Goal: Check status: Check status

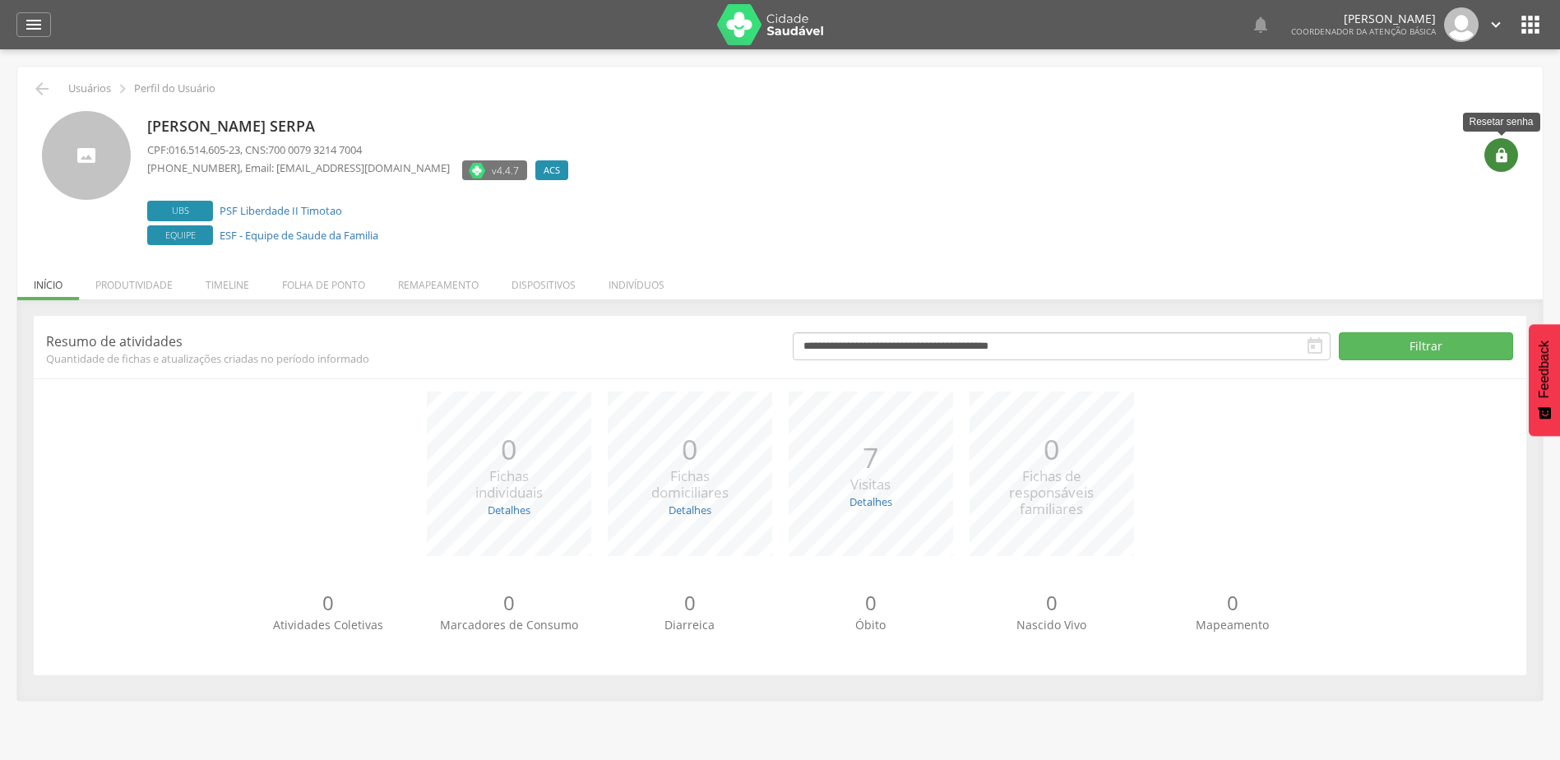
click at [1510, 147] on div "" at bounding box center [1501, 155] width 34 height 34
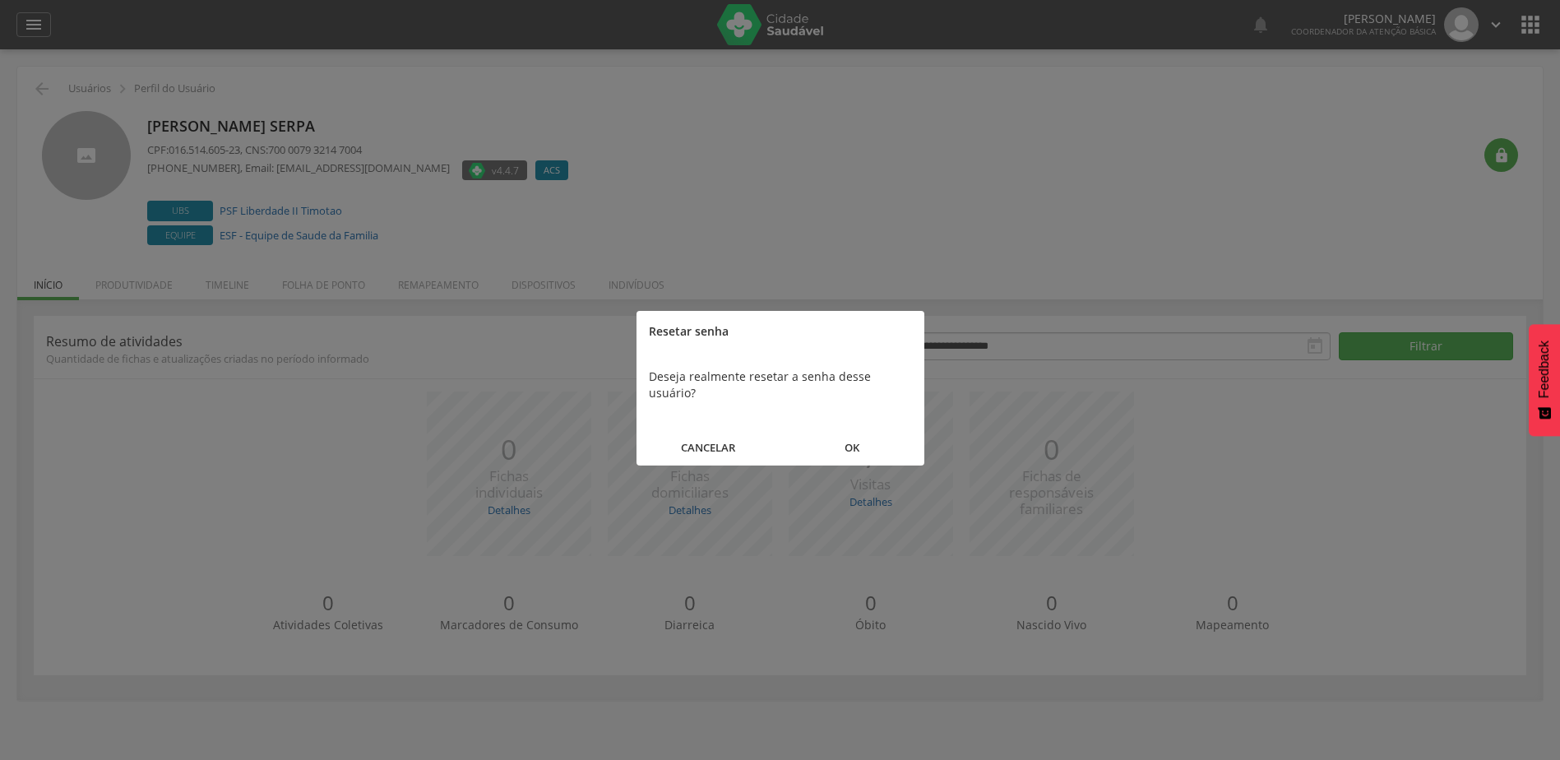
click at [885, 430] on button "OK" at bounding box center [852, 447] width 144 height 35
click at [772, 437] on button "FECHAR" at bounding box center [780, 431] width 288 height 35
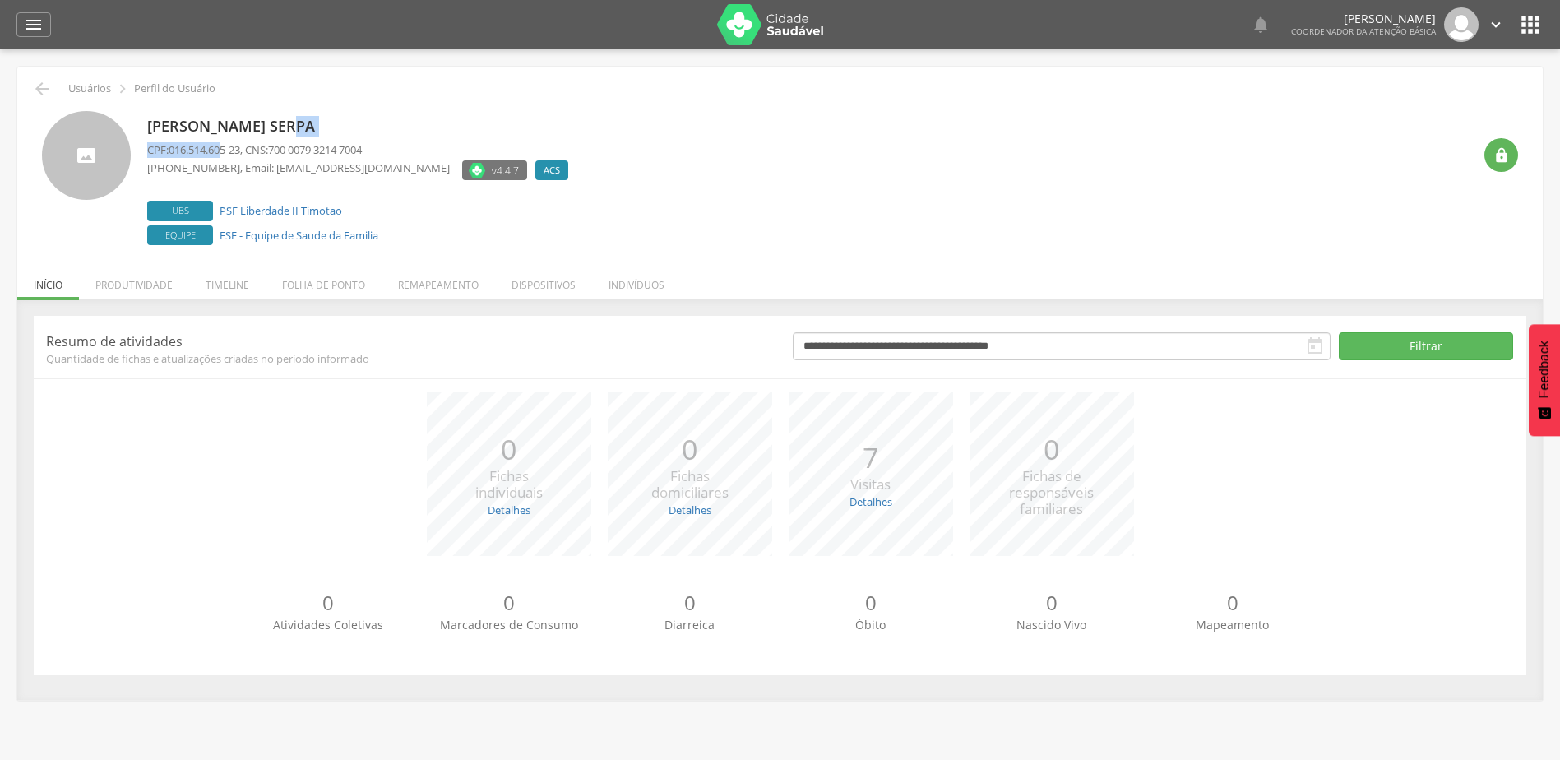
drag, startPoint x: 291, startPoint y: 131, endPoint x: 224, endPoint y: 153, distance: 70.2
click at [224, 153] on div "[PERSON_NAME] Serpa CPF: 016.514.605-23 , CNS: 700 0079 3214 7004 [PHONE_NUMBER…" at bounding box center [361, 180] width 429 height 138
drag, startPoint x: 399, startPoint y: 255, endPoint x: 234, endPoint y: 230, distance: 166.3
click at [234, 230] on div " Usuários  Perfil do Usuário Laila Dutra Serpa CPF: 016.514.605-23 , CNS: 700…" at bounding box center [779, 383] width 1525 height 633
drag, startPoint x: 234, startPoint y: 230, endPoint x: 397, endPoint y: 219, distance: 163.2
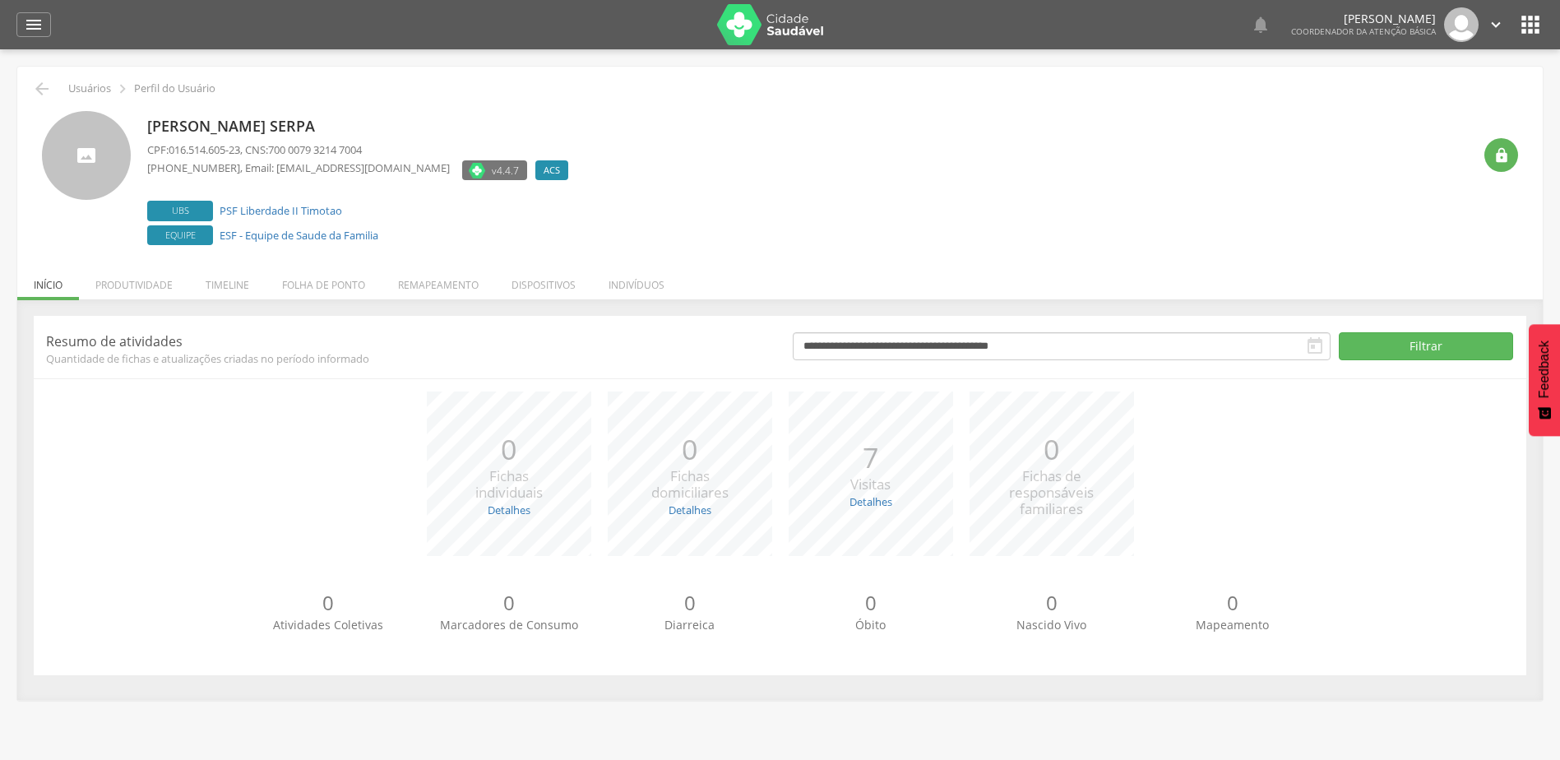
click at [396, 218] on label "Ubs PSF Liberdade II Timotao" at bounding box center [361, 211] width 429 height 21
drag, startPoint x: 400, startPoint y: 236, endPoint x: 220, endPoint y: 201, distance: 183.3
click at [220, 201] on div "Ubs PSF Liberdade II Timotao Equipe ESF - Equipe de Saude da Familia" at bounding box center [361, 223] width 429 height 44
copy div "PSF Liberdade II Timotao Equipe ESF - Equipe de Saude da Familia"
click at [223, 294] on li "Timeline" at bounding box center [227, 280] width 76 height 39
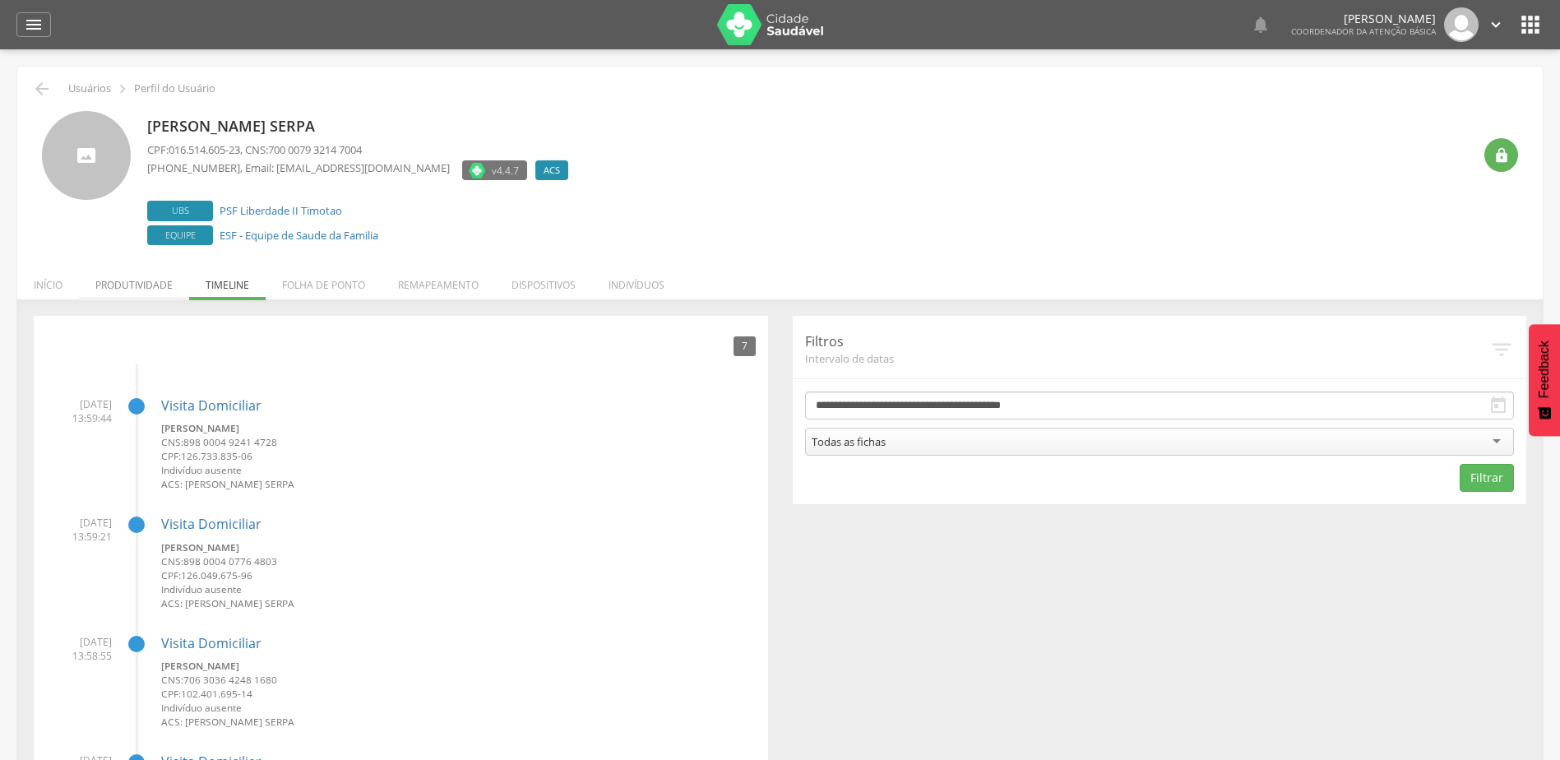
click at [156, 286] on li "Produtividade" at bounding box center [134, 280] width 110 height 39
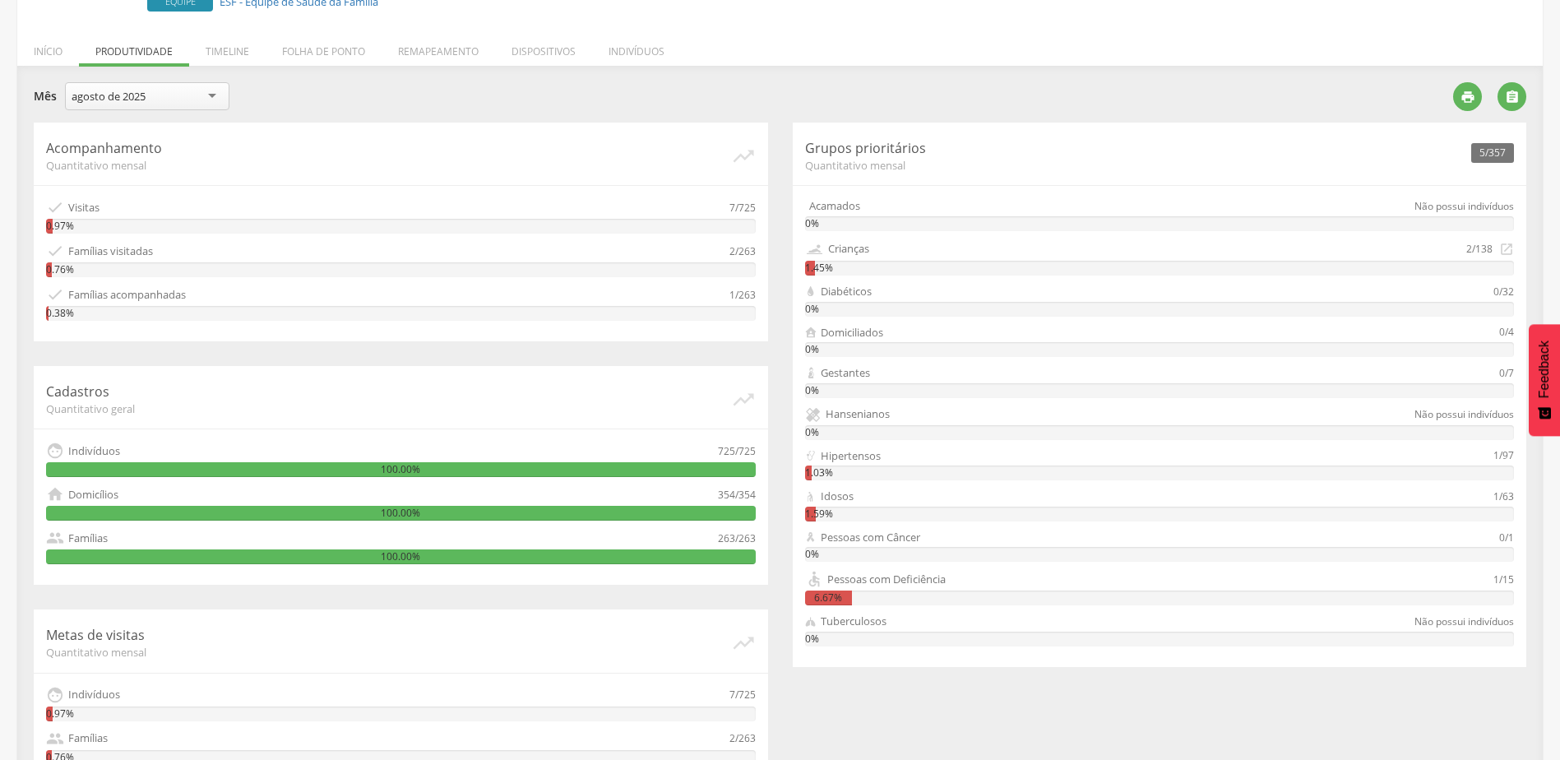
scroll to position [313, 0]
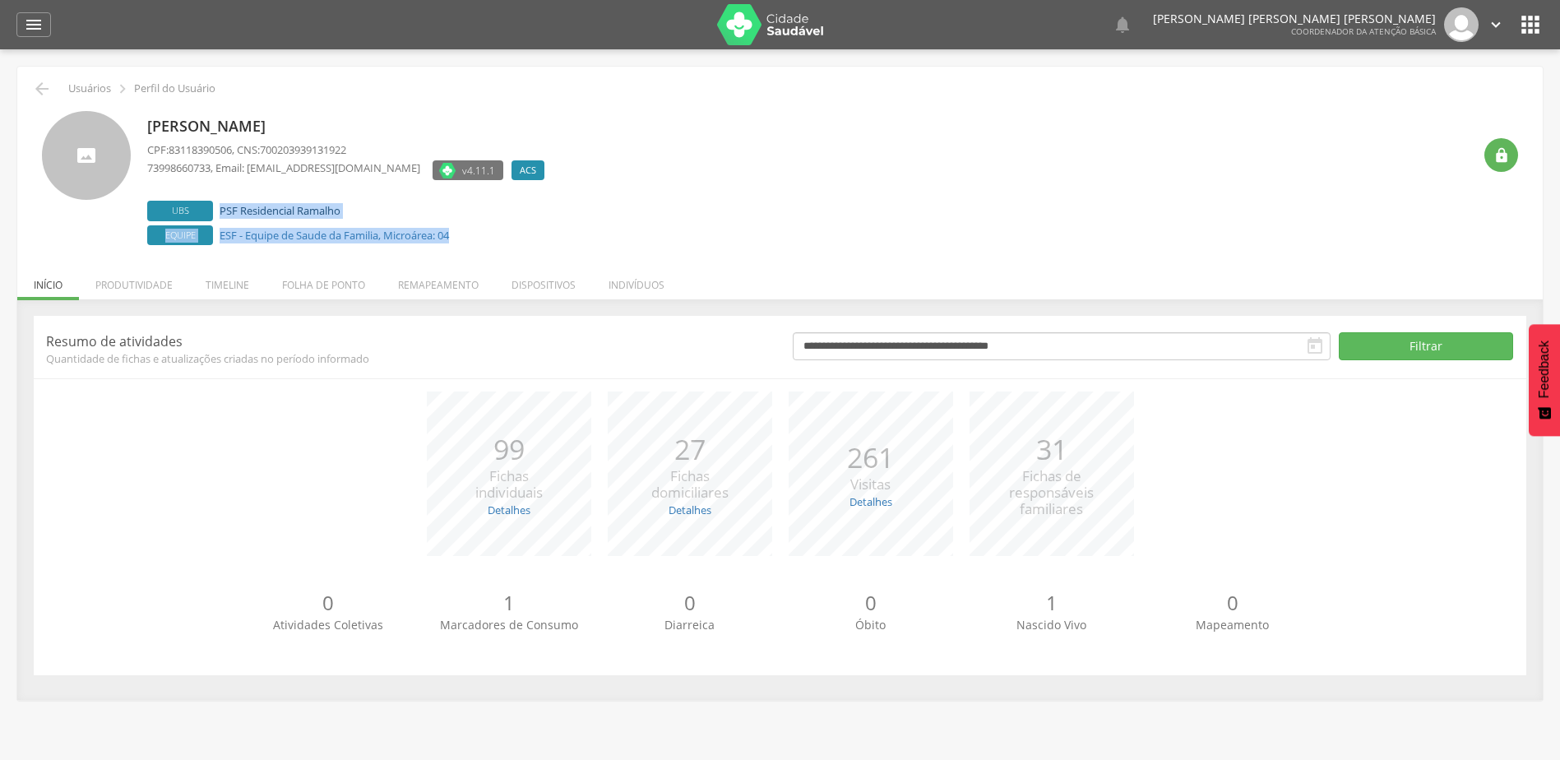
drag, startPoint x: 464, startPoint y: 243, endPoint x: 222, endPoint y: 214, distance: 243.5
click at [222, 214] on div "Ubs PSF Residencial Ramalho Equipe ESF - Equipe de Saude da Familia, Microárea:…" at bounding box center [349, 223] width 405 height 44
copy div "PSF Residencial Ramalho Equipe ESF - Equipe de Saude da Familia, Microárea: 04"
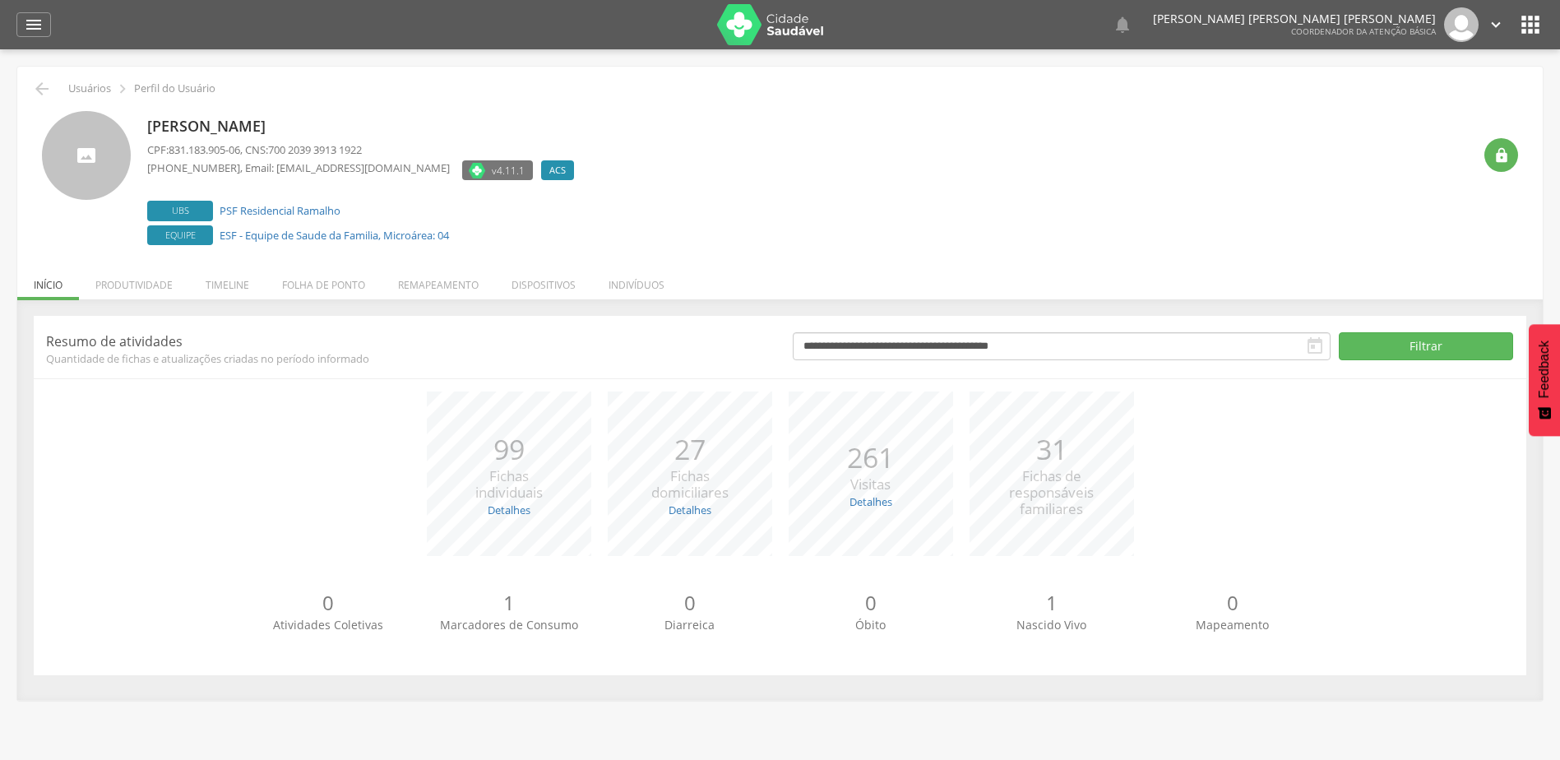
click at [153, 270] on li "Produtividade" at bounding box center [134, 280] width 110 height 39
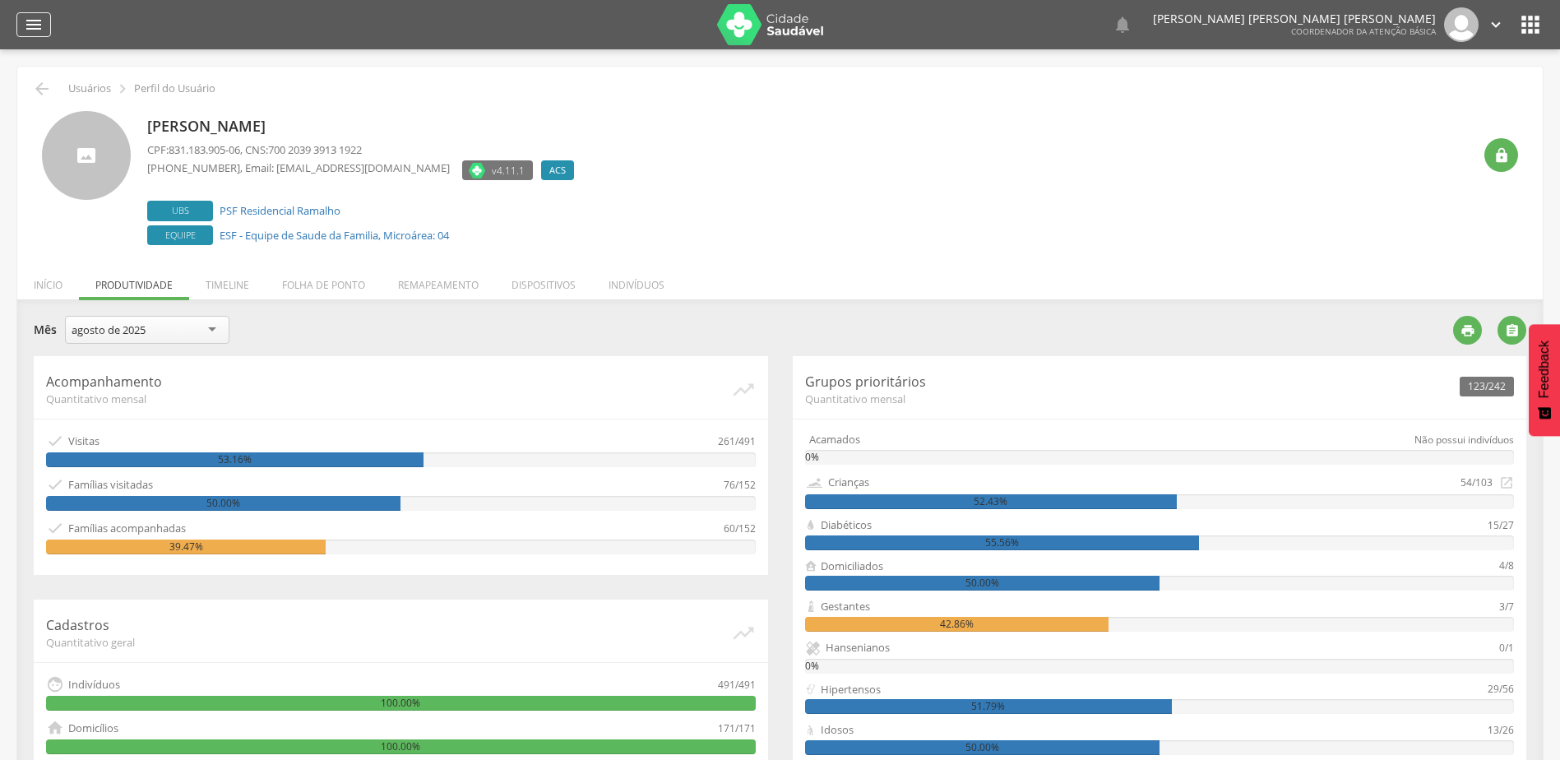
click at [37, 26] on icon "" at bounding box center [34, 25] width 20 height 20
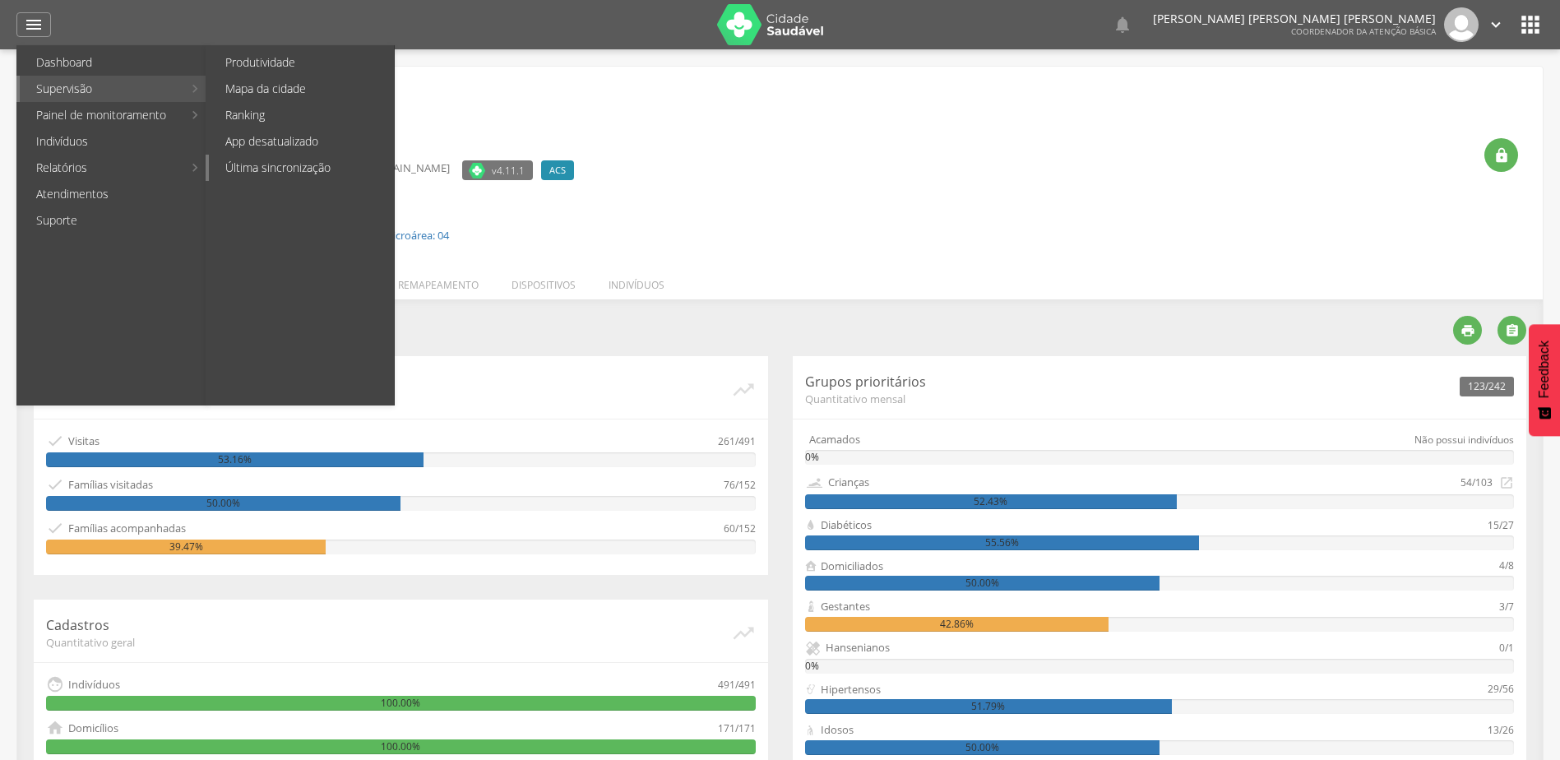
click at [313, 159] on link "Última sincronização" at bounding box center [301, 168] width 185 height 26
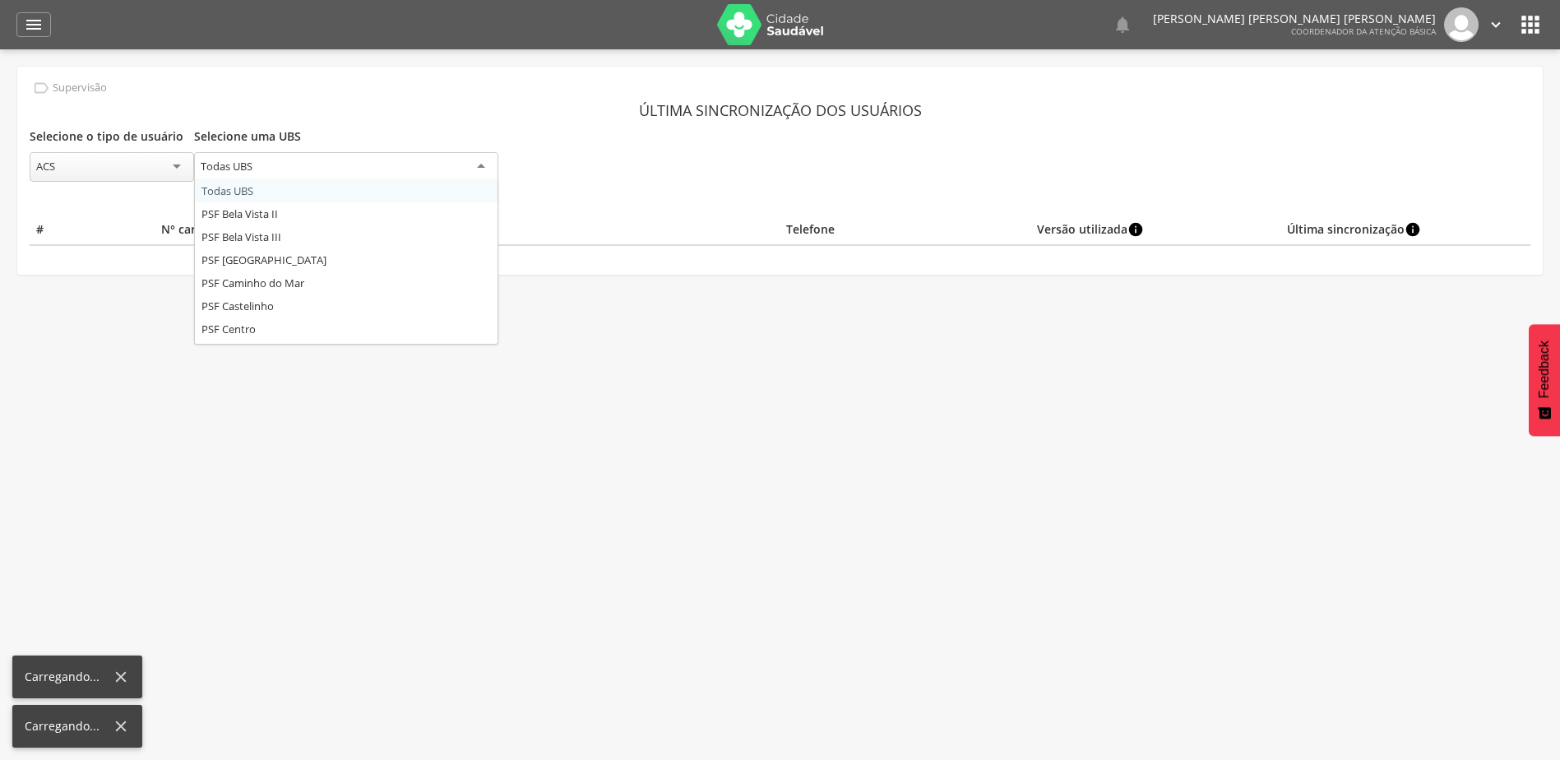
click at [227, 164] on div "Todas UBS" at bounding box center [227, 166] width 52 height 15
click at [155, 171] on div "ACS" at bounding box center [112, 167] width 164 height 30
click at [281, 166] on div "Todas UBS" at bounding box center [346, 166] width 304 height 28
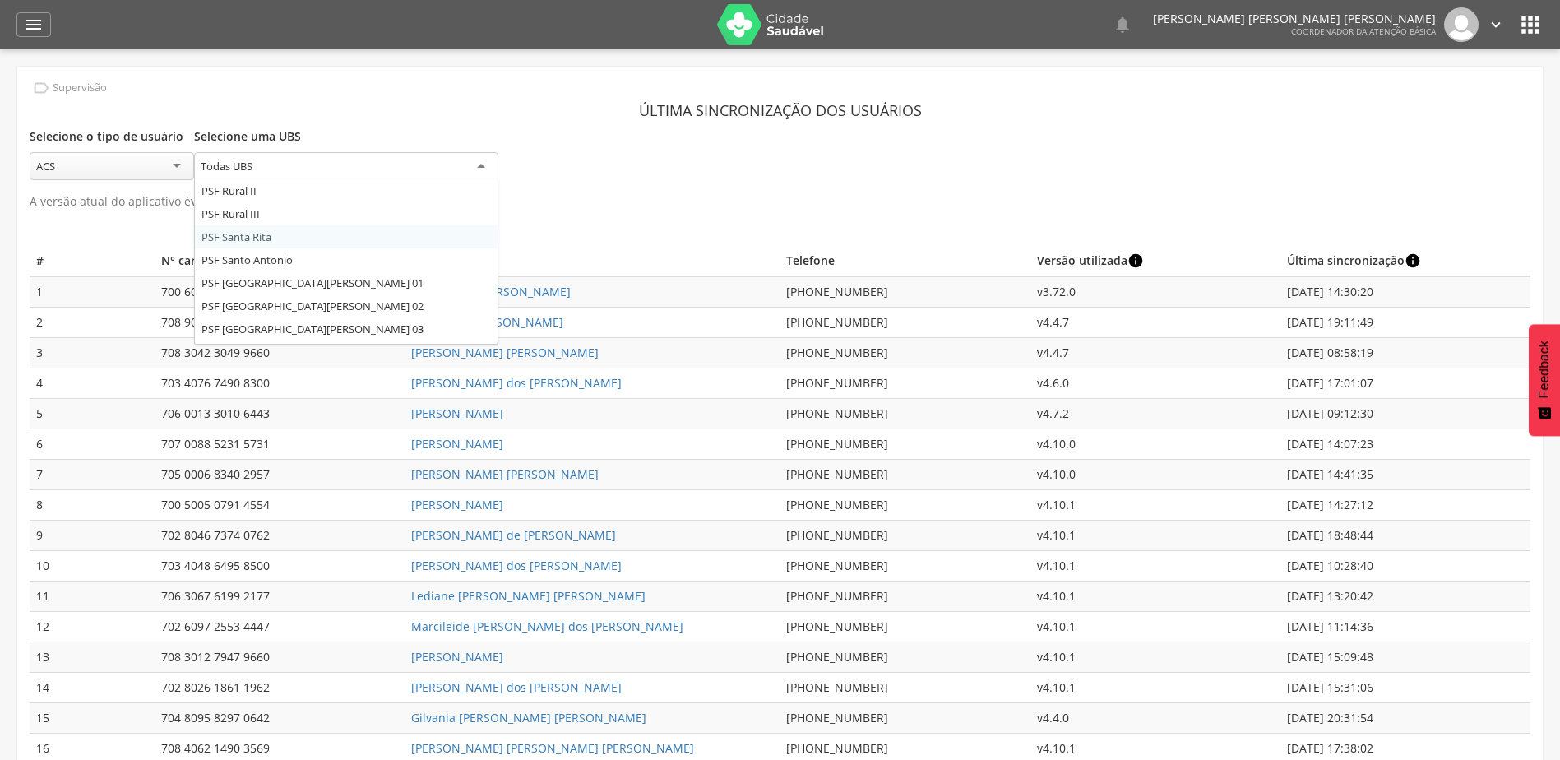
scroll to position [493, 0]
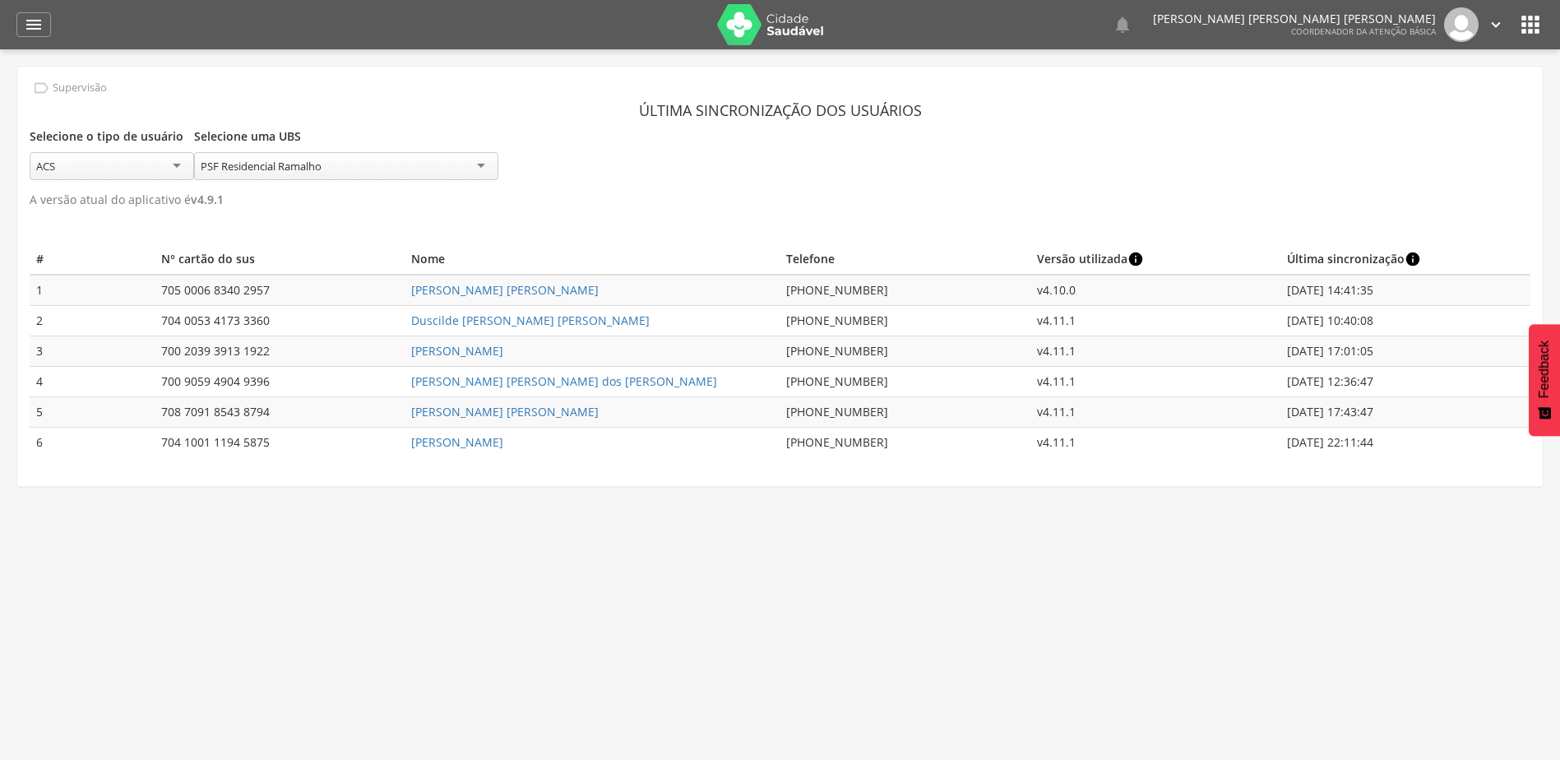
drag, startPoint x: 1288, startPoint y: 352, endPoint x: 1403, endPoint y: 359, distance: 115.3
click at [1403, 359] on td "15/08/2025 17:01:05" at bounding box center [1405, 351] width 250 height 30
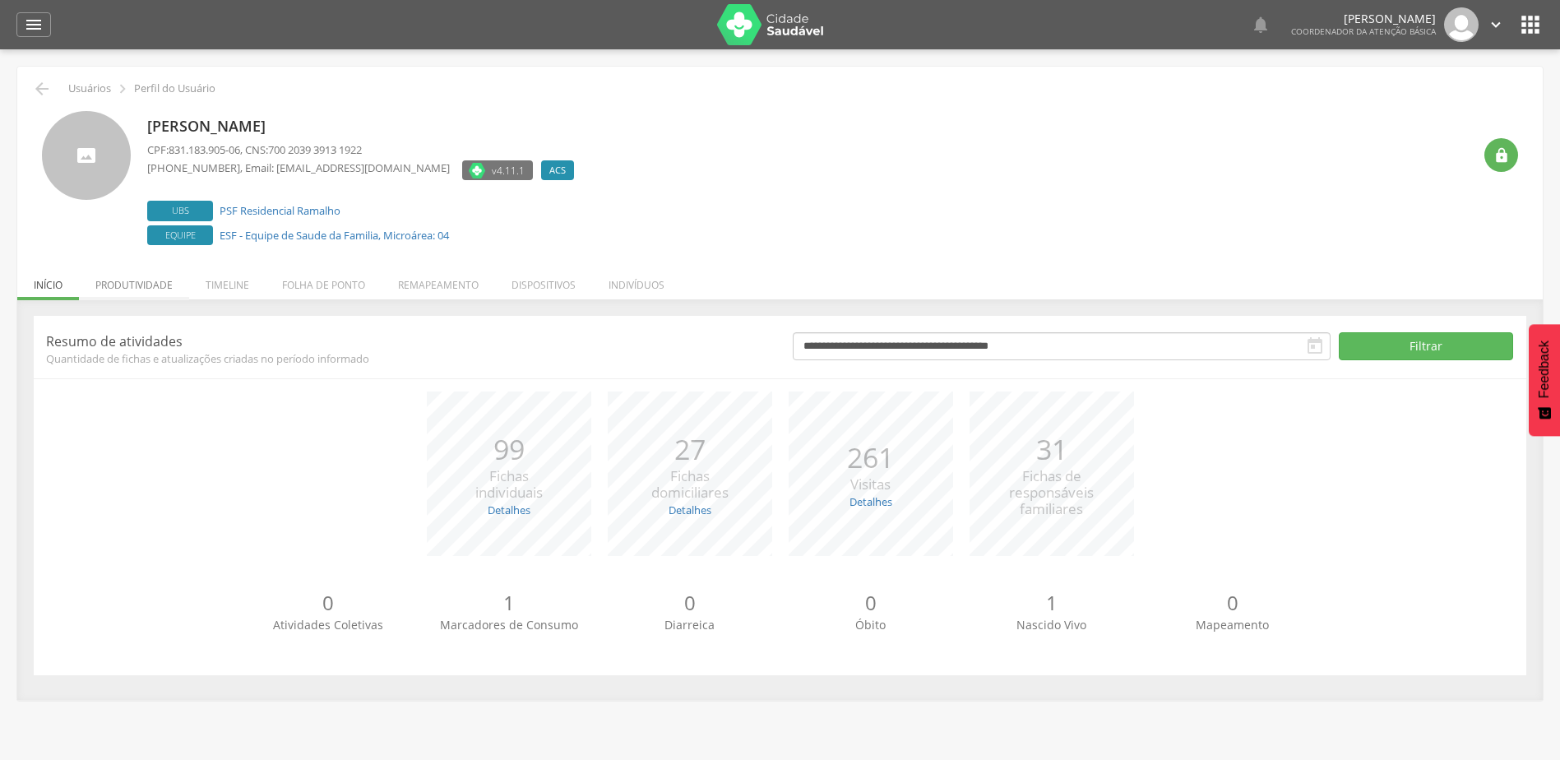
click at [118, 294] on li "Produtividade" at bounding box center [134, 280] width 110 height 39
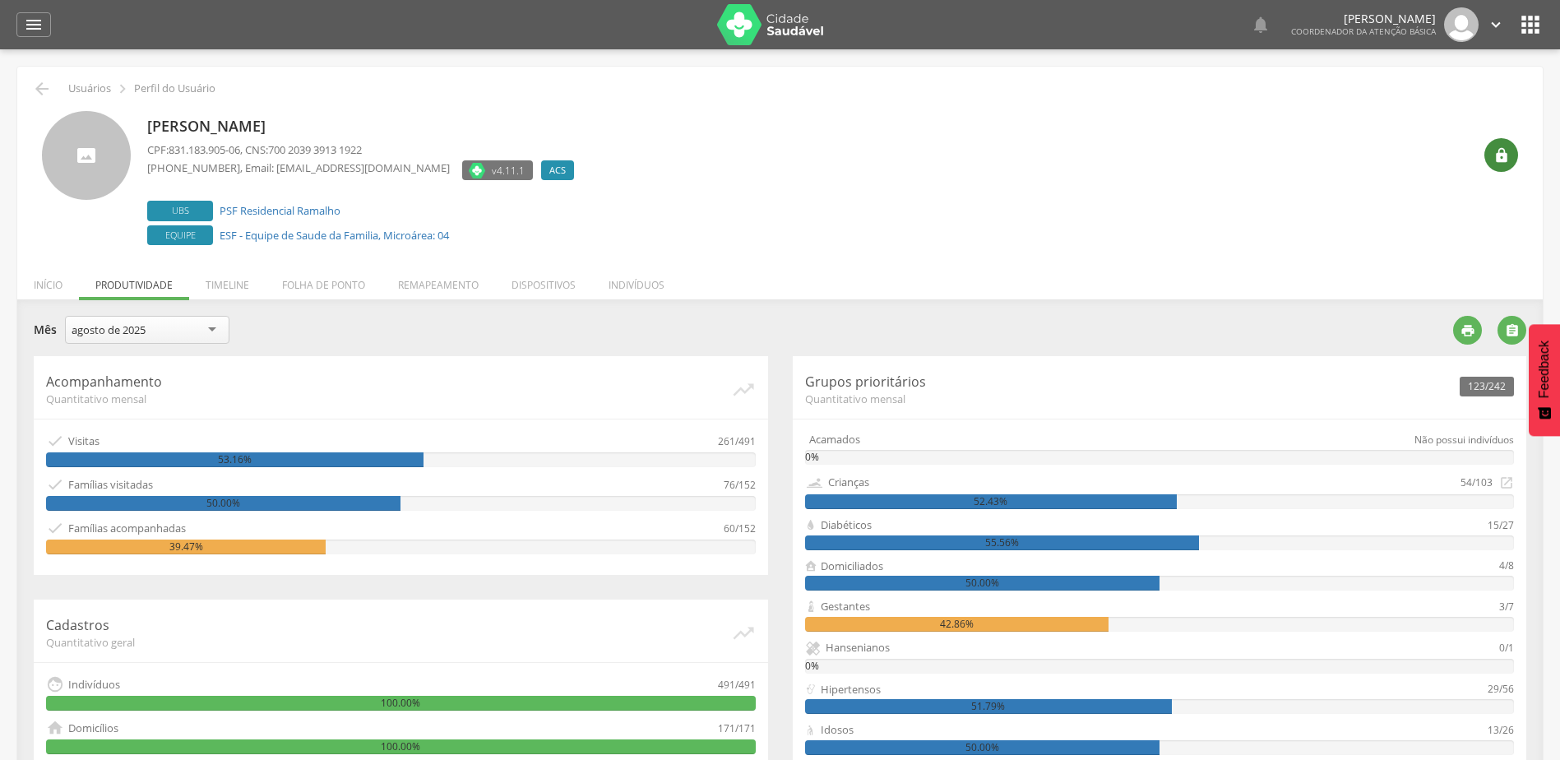
click at [1490, 159] on div "" at bounding box center [1501, 155] width 34 height 34
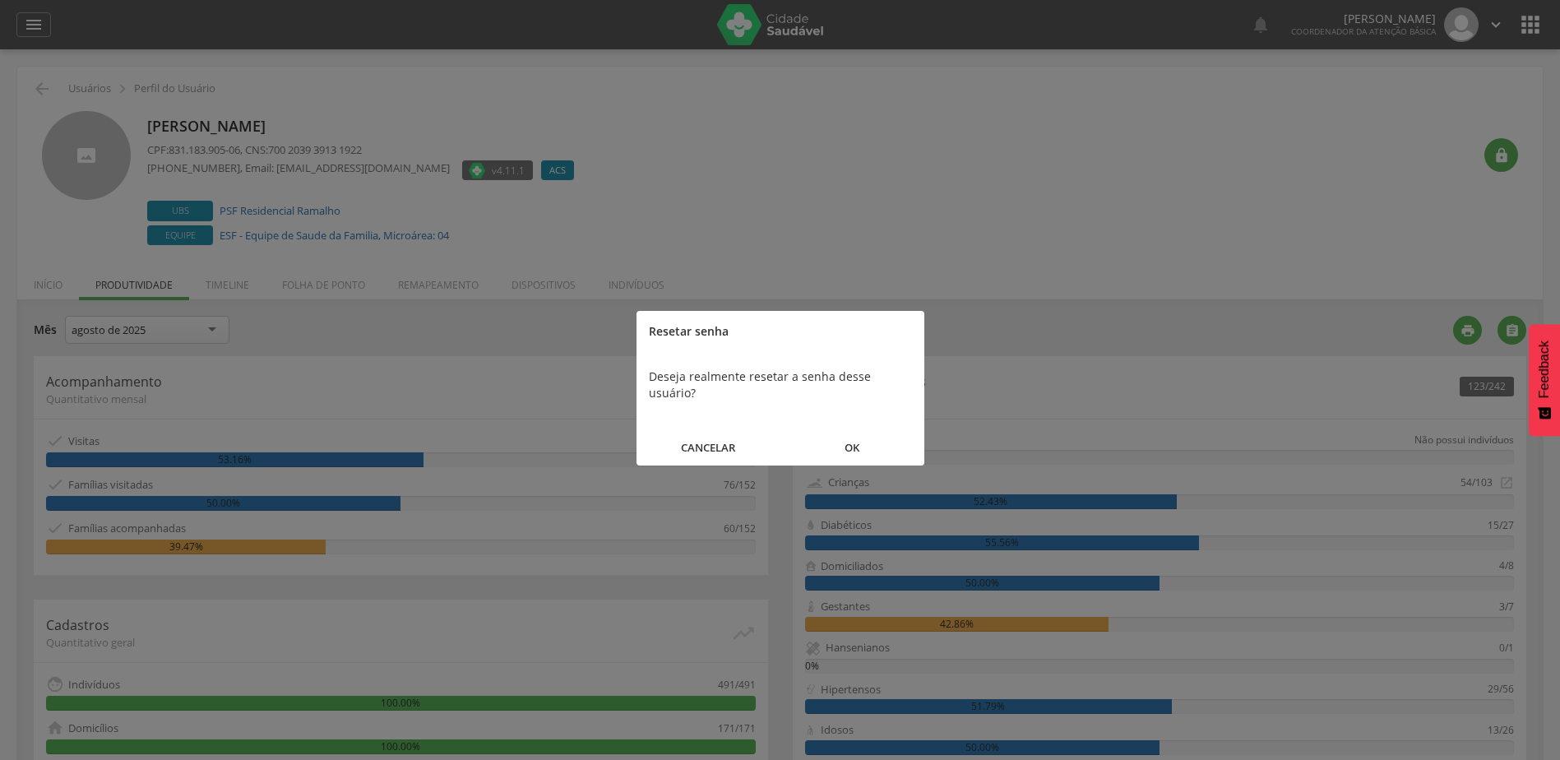
click at [850, 437] on button "OK" at bounding box center [852, 447] width 144 height 35
